Goal: Transaction & Acquisition: Purchase product/service

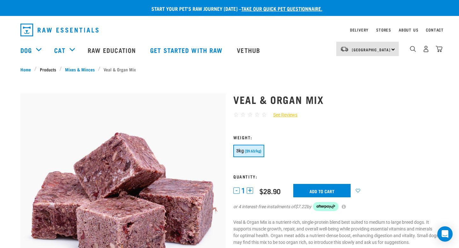
click at [53, 67] on link "Products" at bounding box center [48, 69] width 23 height 7
click at [441, 49] on img "dropdown navigation" at bounding box center [438, 49] width 7 height 7
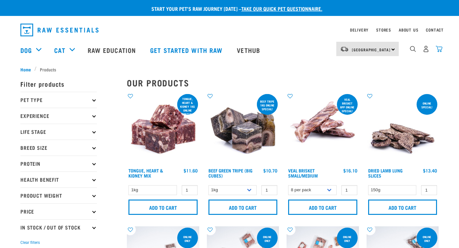
click at [441, 47] on img "dropdown navigation" at bounding box center [438, 49] width 7 height 7
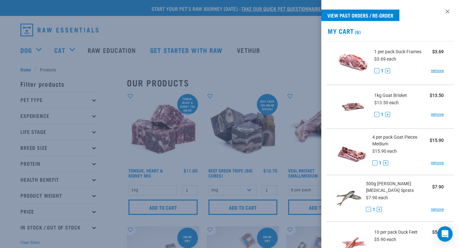
click at [287, 99] on div at bounding box center [229, 124] width 459 height 248
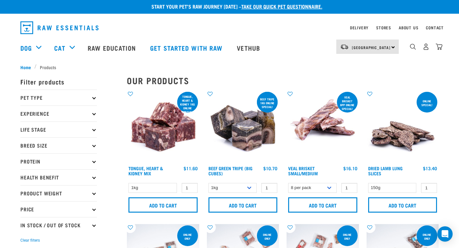
scroll to position [3, 0]
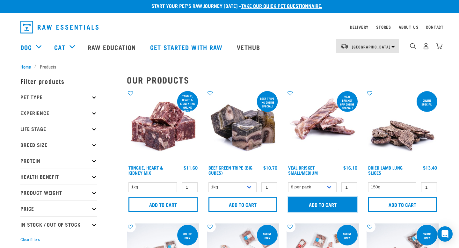
click at [310, 209] on input "Add to cart" at bounding box center [322, 204] width 69 height 15
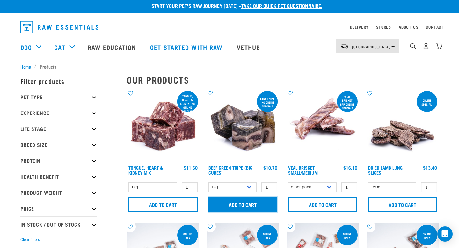
click at [264, 209] on input "Add to cart" at bounding box center [242, 204] width 69 height 15
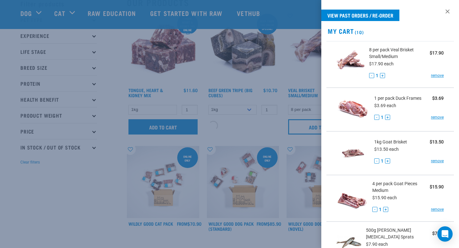
scroll to position [34, 0]
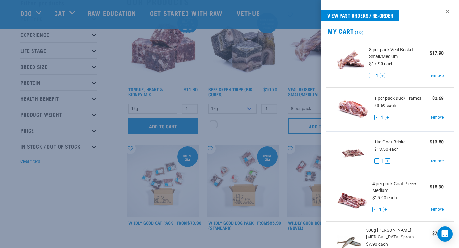
click at [189, 209] on div at bounding box center [229, 124] width 459 height 248
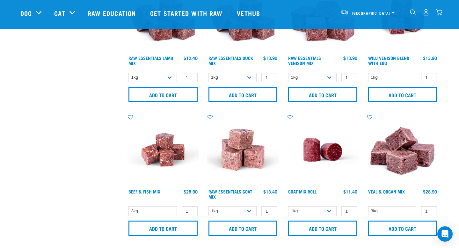
scroll to position [637, 0]
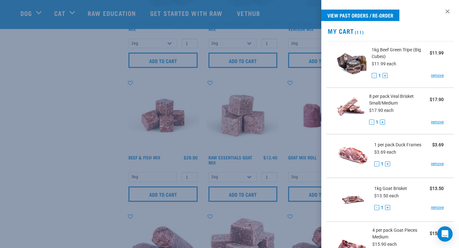
click at [189, 207] on div at bounding box center [229, 124] width 459 height 248
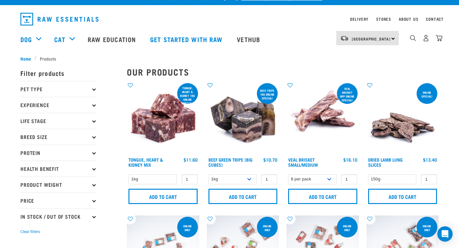
scroll to position [0, 0]
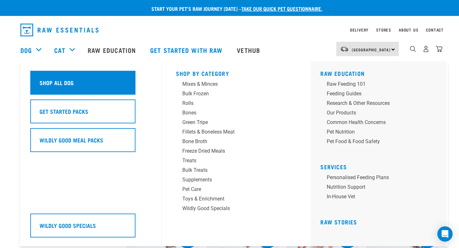
click at [54, 83] on h5 "Shop All Dog" at bounding box center [57, 82] width 34 height 8
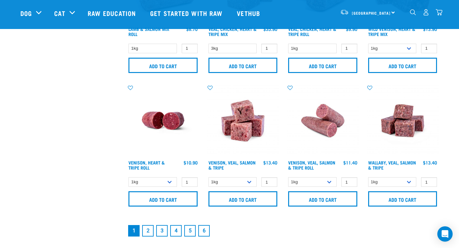
scroll to position [898, 0]
click at [150, 229] on link "2" at bounding box center [147, 230] width 11 height 11
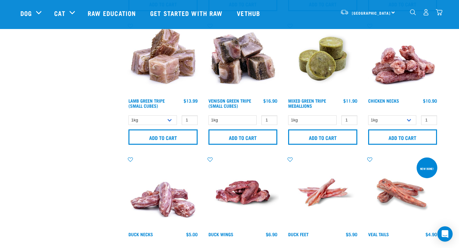
scroll to position [826, 0]
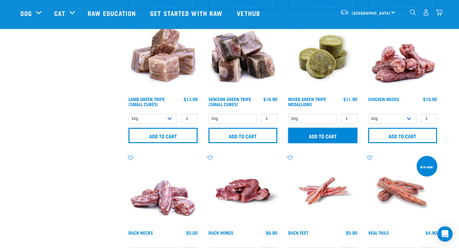
click at [346, 134] on input "Add to cart" at bounding box center [322, 135] width 69 height 15
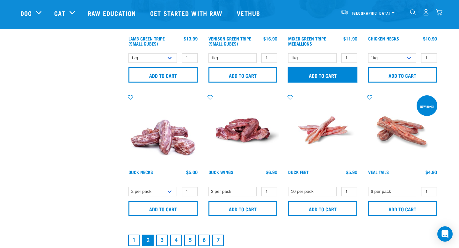
scroll to position [887, 0]
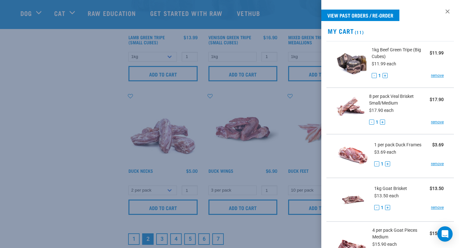
click at [273, 197] on div at bounding box center [229, 124] width 459 height 248
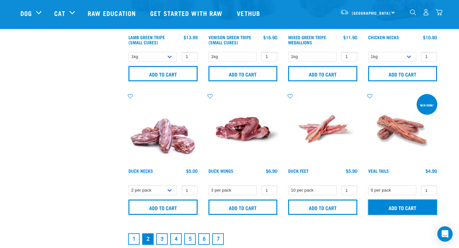
click at [377, 203] on input "Add to cart" at bounding box center [402, 206] width 69 height 15
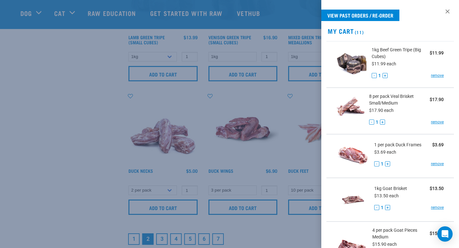
click at [219, 208] on div at bounding box center [229, 124] width 459 height 248
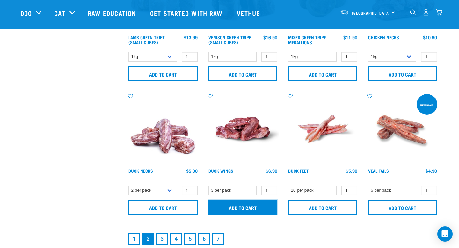
click at [219, 208] on input "Add to cart" at bounding box center [242, 206] width 69 height 15
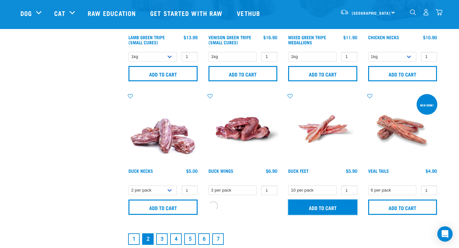
click at [295, 213] on input "Add to cart" at bounding box center [322, 206] width 69 height 15
click at [301, 210] on input "Add to cart" at bounding box center [322, 206] width 69 height 15
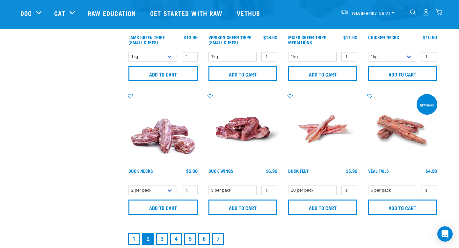
click at [162, 235] on link "3" at bounding box center [161, 238] width 11 height 11
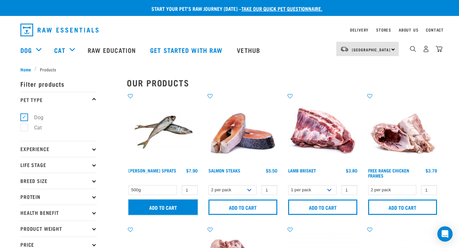
click at [179, 210] on input "Add to cart" at bounding box center [162, 206] width 69 height 15
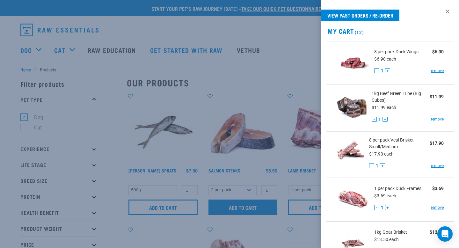
click at [216, 211] on div at bounding box center [229, 124] width 459 height 248
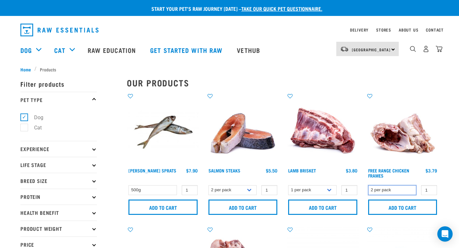
click at [413, 188] on select "2 per pack" at bounding box center [392, 190] width 48 height 10
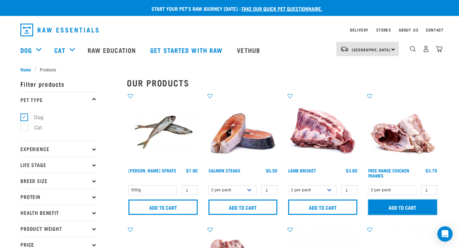
click at [384, 206] on input "Add to cart" at bounding box center [402, 206] width 69 height 15
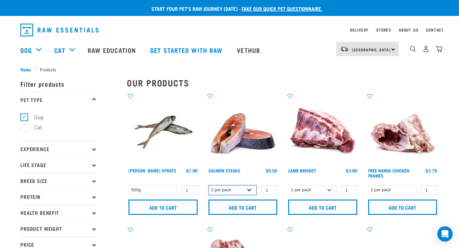
click at [226, 191] on select "2 per pack 3 per pack" at bounding box center [232, 190] width 48 height 10
select select "350742"
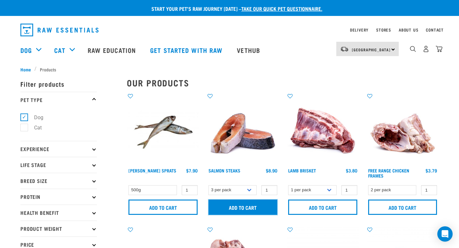
click at [231, 209] on input "Add to cart" at bounding box center [242, 206] width 69 height 15
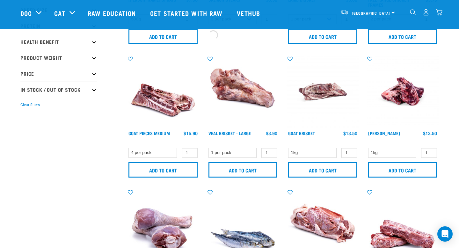
scroll to position [137, 0]
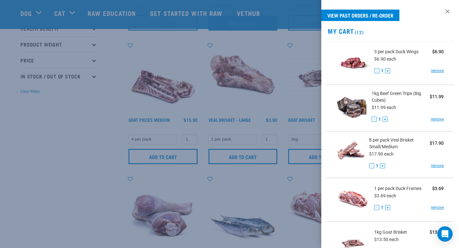
click at [231, 209] on div at bounding box center [229, 124] width 459 height 248
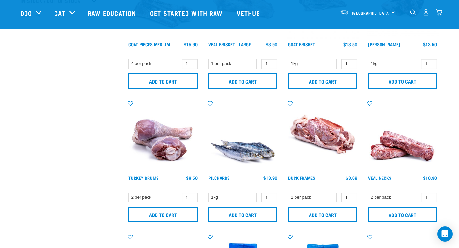
scroll to position [238, 0]
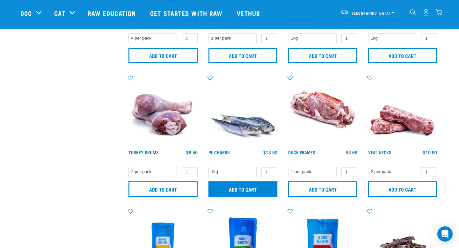
click at [229, 189] on input "Add to cart" at bounding box center [242, 188] width 69 height 15
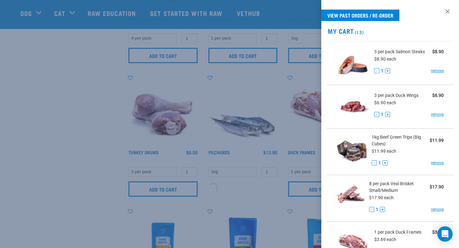
click at [229, 189] on div at bounding box center [229, 124] width 459 height 248
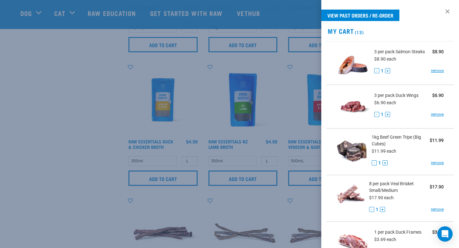
scroll to position [384, 0]
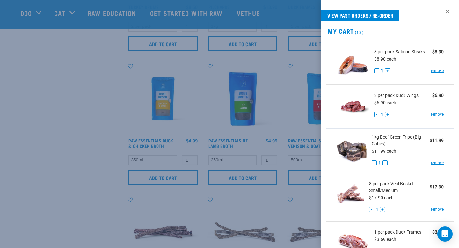
click at [302, 155] on div at bounding box center [229, 124] width 459 height 248
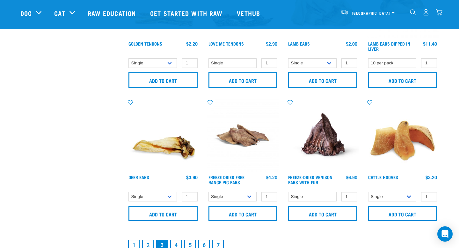
scroll to position [936, 0]
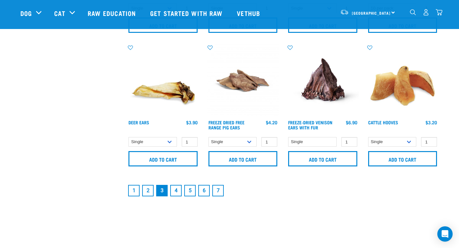
click at [175, 192] on link "4" at bounding box center [175, 190] width 11 height 11
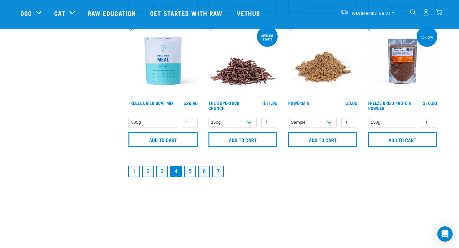
scroll to position [962, 0]
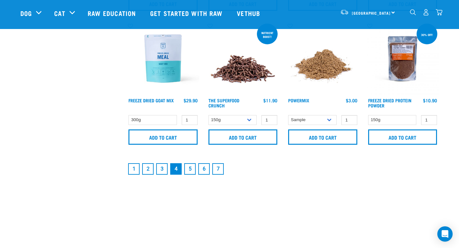
click at [189, 169] on link "5" at bounding box center [189, 168] width 11 height 11
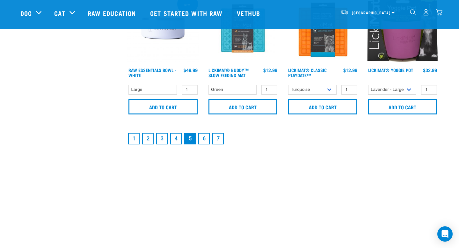
scroll to position [951, 0]
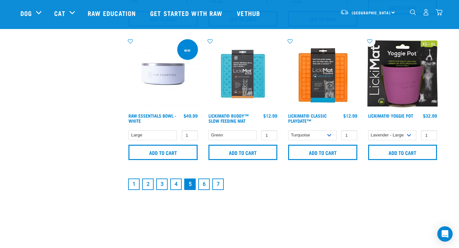
click at [201, 183] on link "6" at bounding box center [203, 183] width 11 height 11
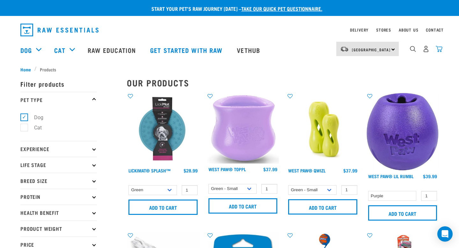
click at [439, 49] on img "dropdown navigation" at bounding box center [438, 49] width 7 height 7
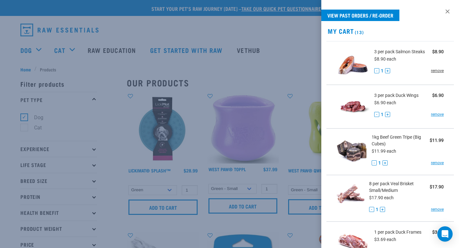
click at [434, 69] on link "remove" at bounding box center [437, 71] width 13 height 6
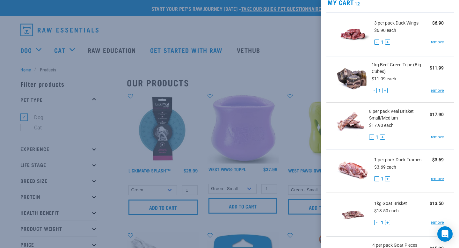
scroll to position [28, 0]
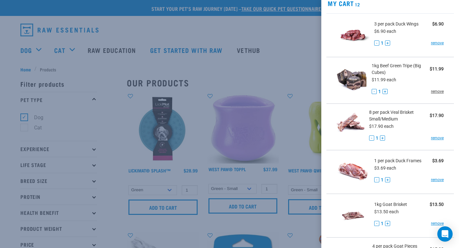
click at [437, 91] on link "remove" at bounding box center [437, 92] width 13 height 6
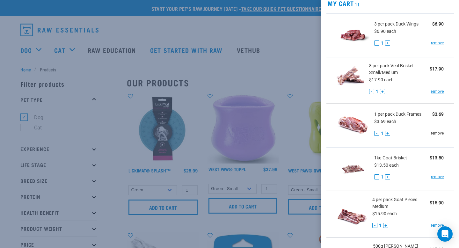
click at [433, 133] on link "remove" at bounding box center [437, 133] width 13 height 6
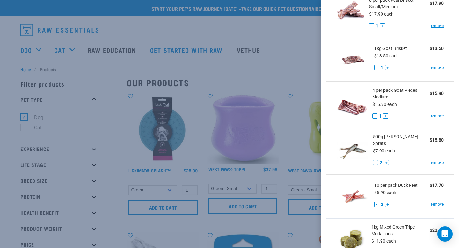
scroll to position [96, 0]
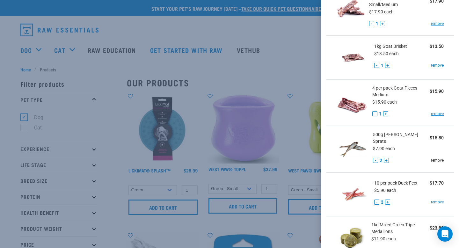
click at [437, 157] on link "remove" at bounding box center [437, 160] width 13 height 6
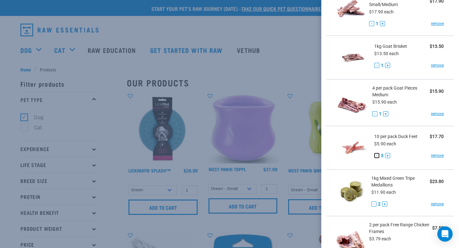
click at [375, 155] on button "-" at bounding box center [376, 155] width 5 height 5
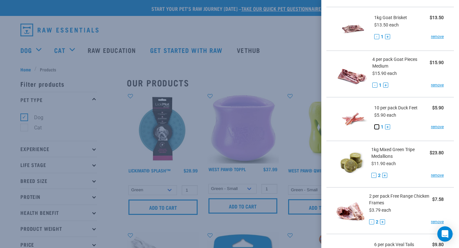
scroll to position [133, 0]
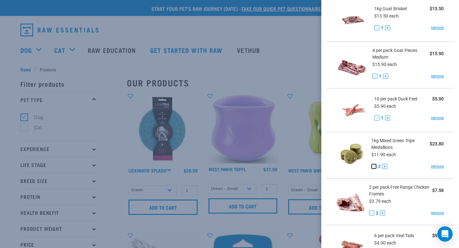
click at [372, 165] on button "-" at bounding box center [373, 166] width 5 height 5
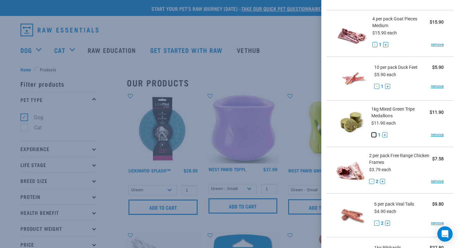
scroll to position [171, 0]
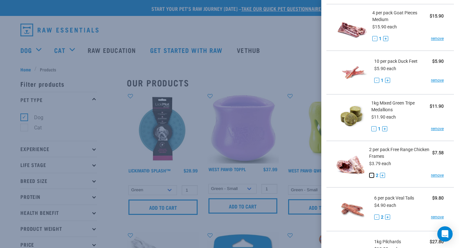
click at [372, 176] on button "-" at bounding box center [371, 175] width 5 height 5
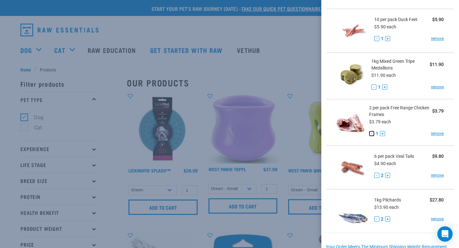
scroll to position [214, 0]
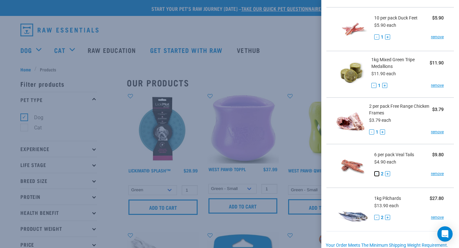
click at [377, 175] on button "-" at bounding box center [376, 173] width 5 height 5
click at [376, 215] on button "-" at bounding box center [376, 217] width 5 height 5
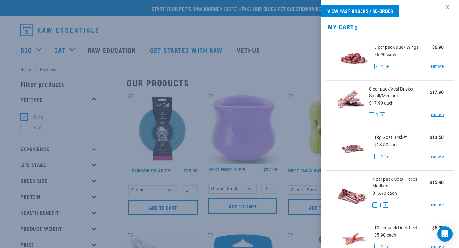
scroll to position [0, 0]
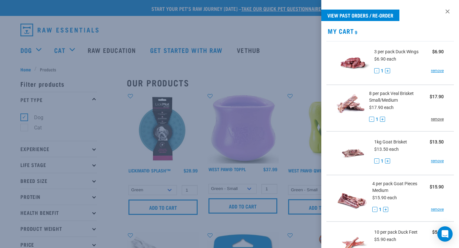
click at [435, 119] on link "remove" at bounding box center [437, 119] width 13 height 6
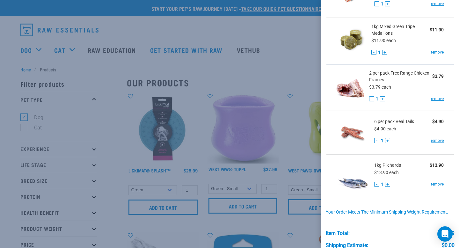
scroll to position [264, 0]
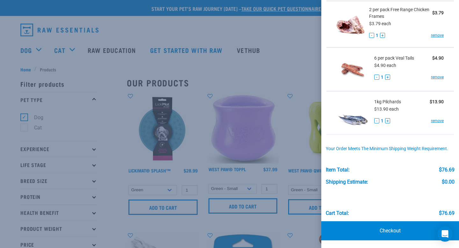
click at [280, 170] on div at bounding box center [229, 124] width 459 height 248
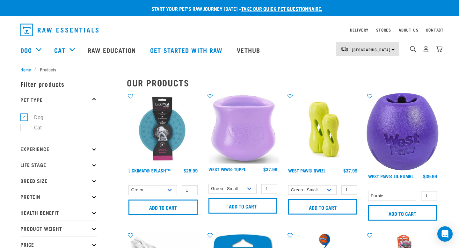
scroll to position [8, 0]
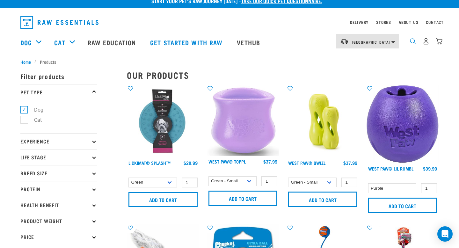
click at [415, 44] on img "dropdown navigation" at bounding box center [413, 41] width 6 height 6
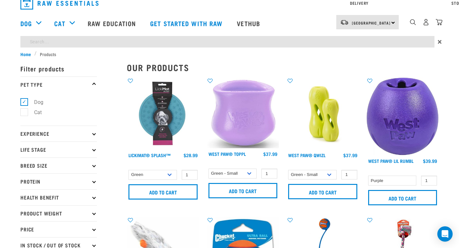
scroll to position [0, 0]
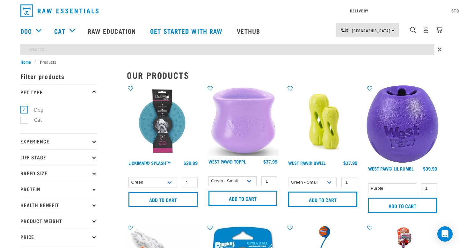
type input "possum"
click at [88, 49] on input "possum" at bounding box center [227, 49] width 414 height 11
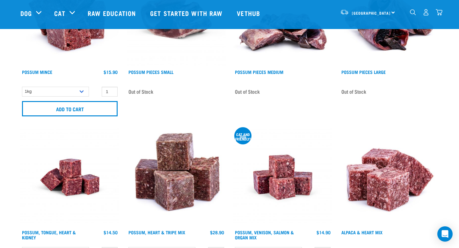
scroll to position [130, 0]
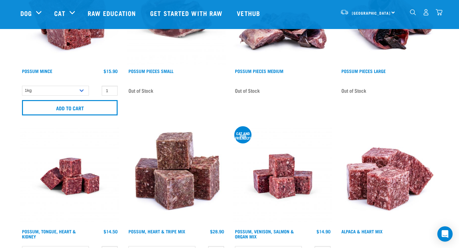
click at [440, 13] on img "dropdown navigation" at bounding box center [438, 12] width 7 height 7
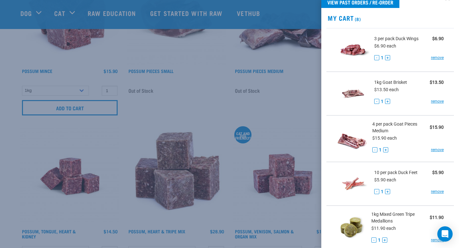
scroll to position [12, 0]
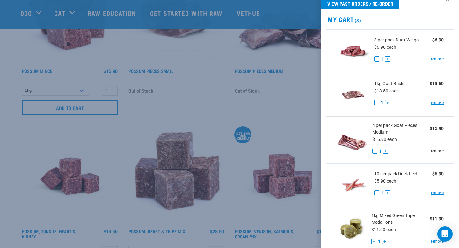
click at [435, 153] on link "remove" at bounding box center [437, 151] width 13 height 6
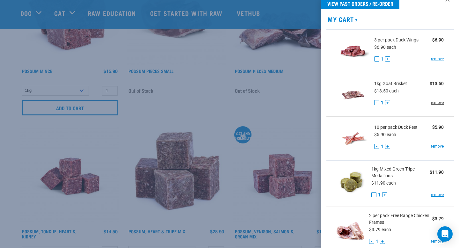
click at [433, 105] on link "remove" at bounding box center [437, 103] width 13 height 6
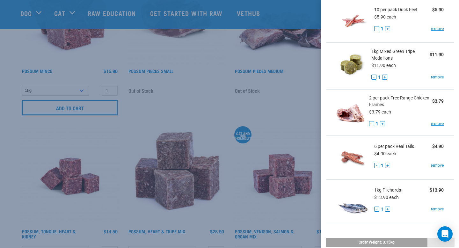
scroll to position [144, 0]
